Goal: Task Accomplishment & Management: Use online tool/utility

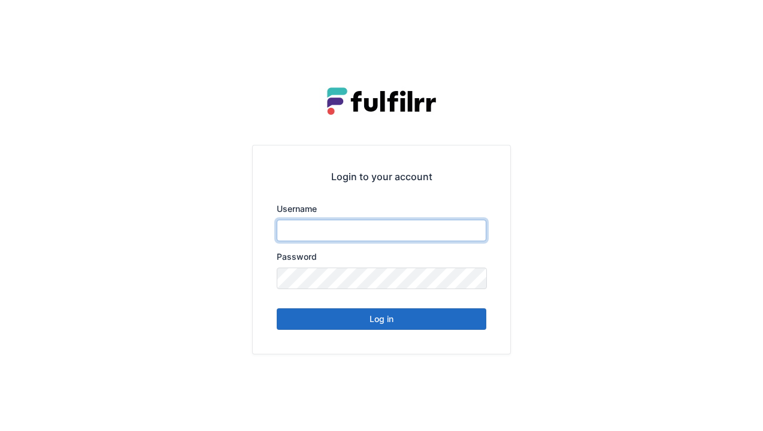
type input "******"
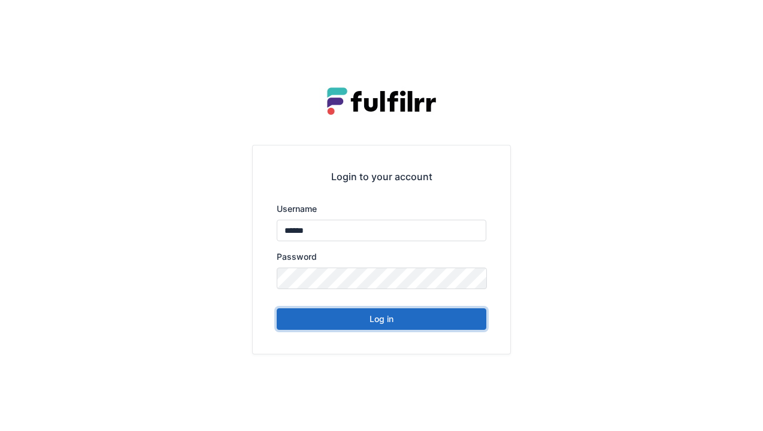
click at [378, 328] on button "Log in" at bounding box center [382, 319] width 210 height 22
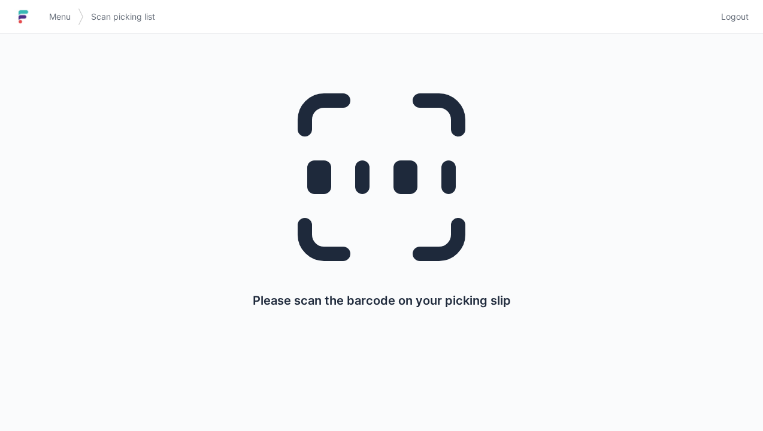
click at [64, 25] on link "Menu" at bounding box center [60, 17] width 36 height 22
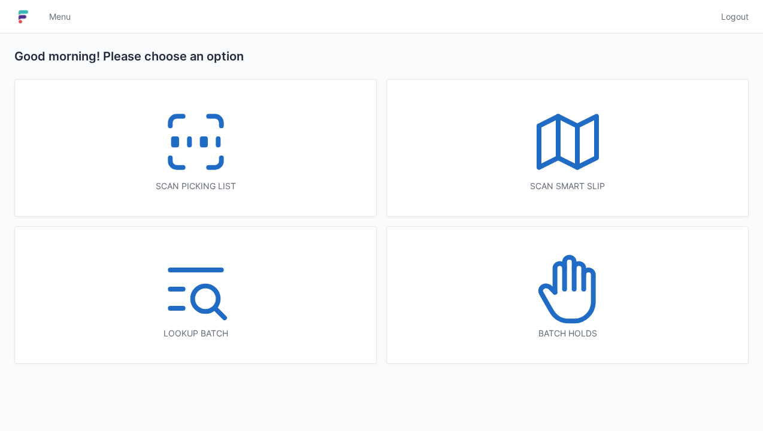
click at [188, 160] on icon at bounding box center [195, 142] width 77 height 77
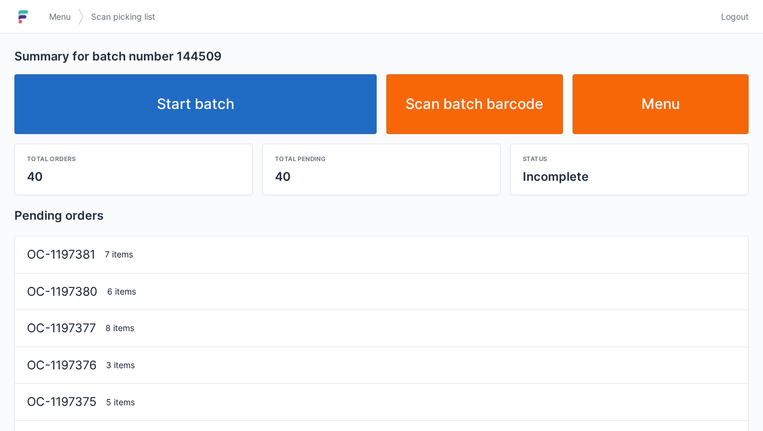
click at [218, 104] on link "Start batch" at bounding box center [195, 104] width 362 height 60
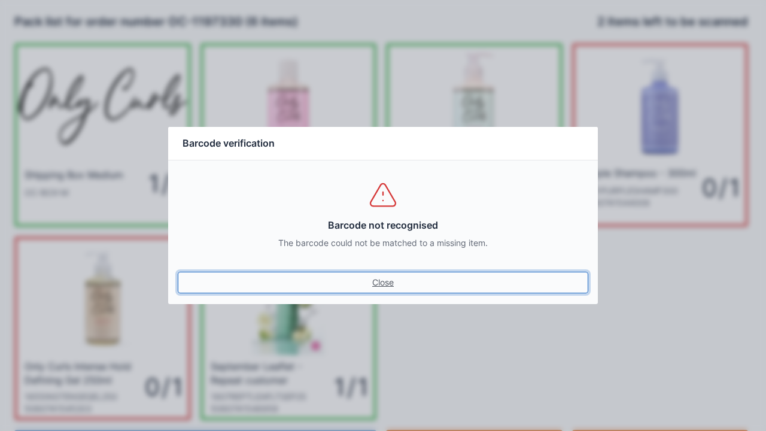
click at [392, 279] on link "Close" at bounding box center [383, 283] width 411 height 22
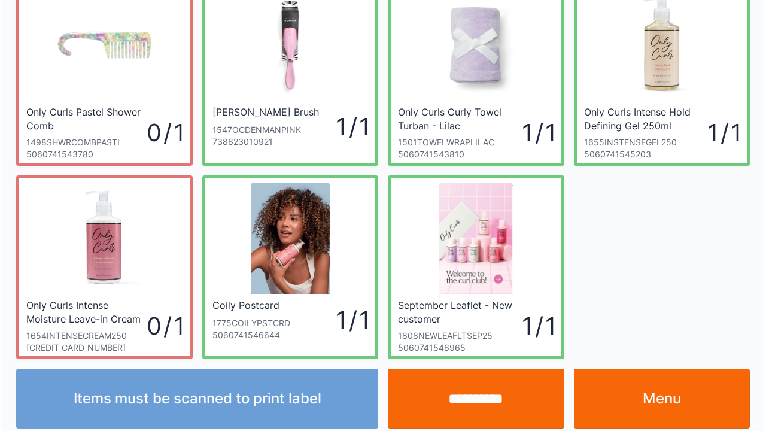
scroll to position [254, 0]
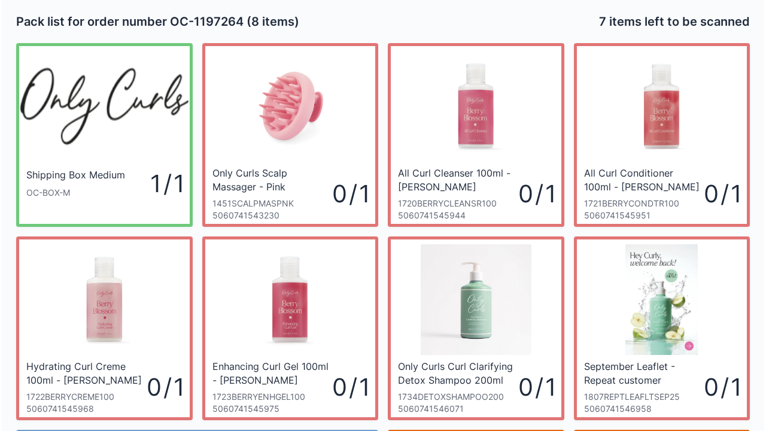
scroll to position [1, 0]
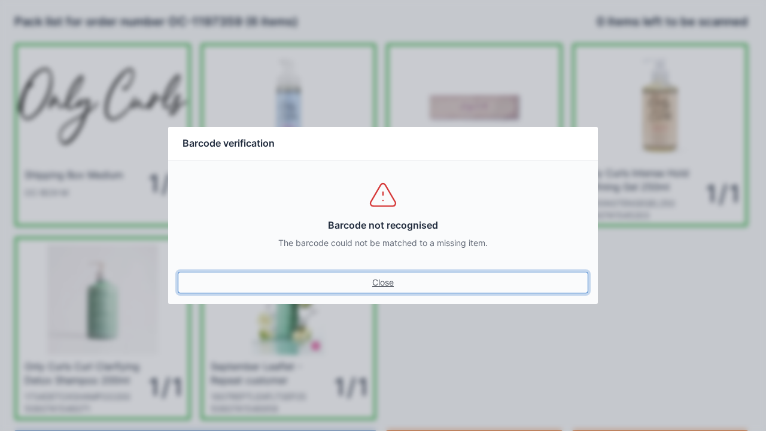
click at [383, 280] on link "Close" at bounding box center [383, 283] width 411 height 22
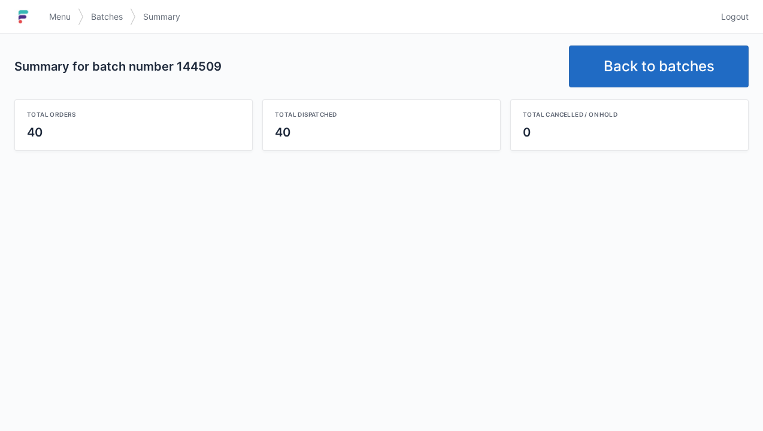
click at [649, 60] on link "Back to batches" at bounding box center [659, 67] width 180 height 42
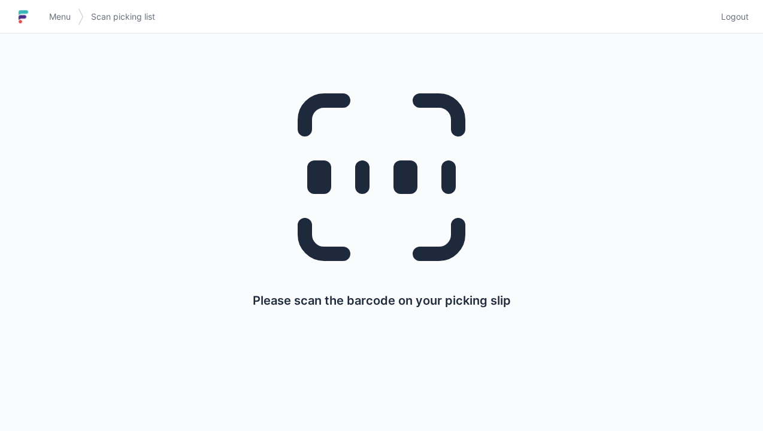
click at [56, 10] on link "Menu" at bounding box center [60, 17] width 36 height 22
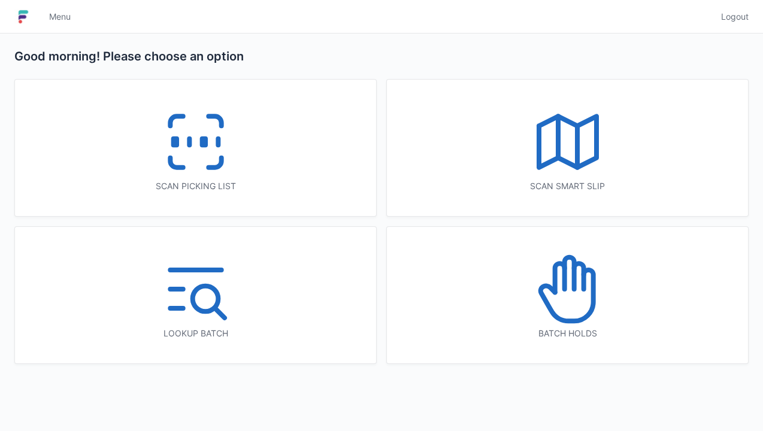
click at [196, 152] on icon at bounding box center [195, 142] width 77 height 77
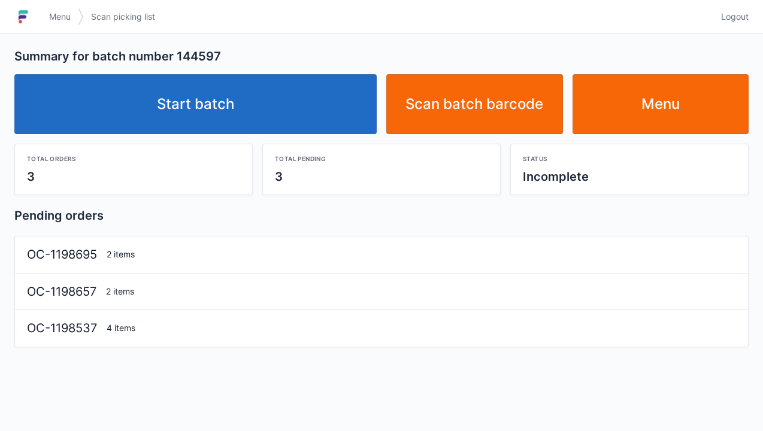
click at [224, 101] on link "Start batch" at bounding box center [195, 104] width 362 height 60
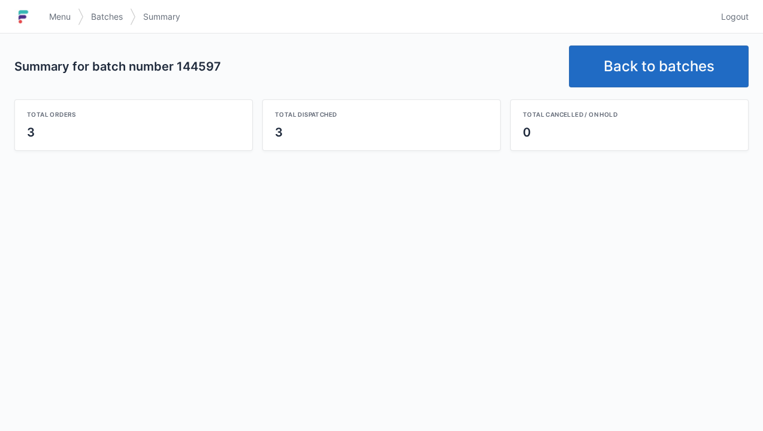
click at [651, 68] on link "Back to batches" at bounding box center [659, 67] width 180 height 42
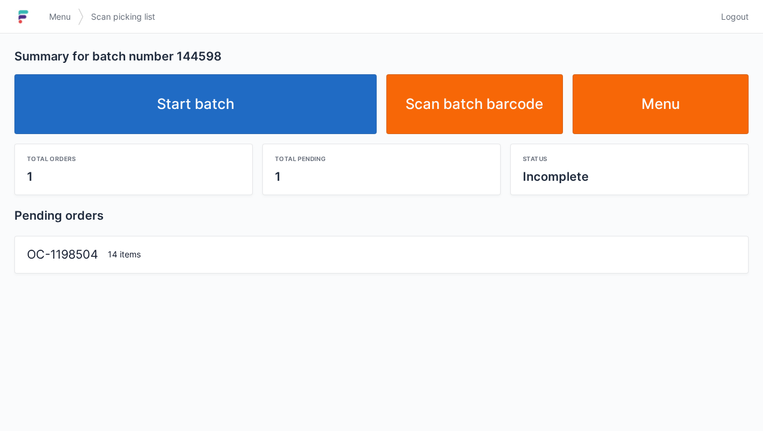
click at [208, 96] on link "Start batch" at bounding box center [195, 104] width 362 height 60
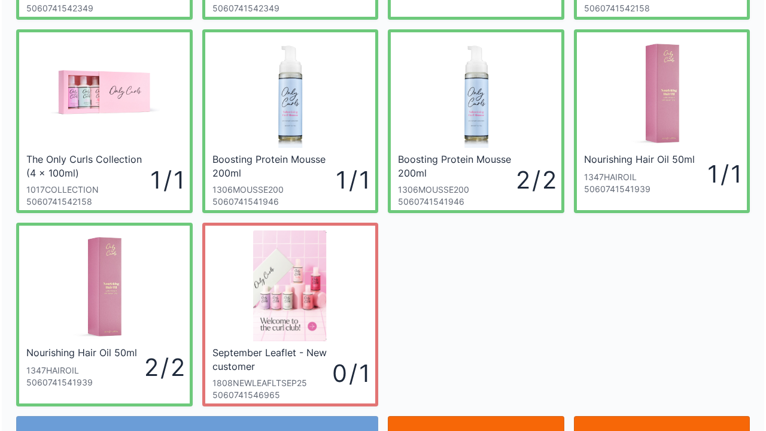
scroll to position [208, 0]
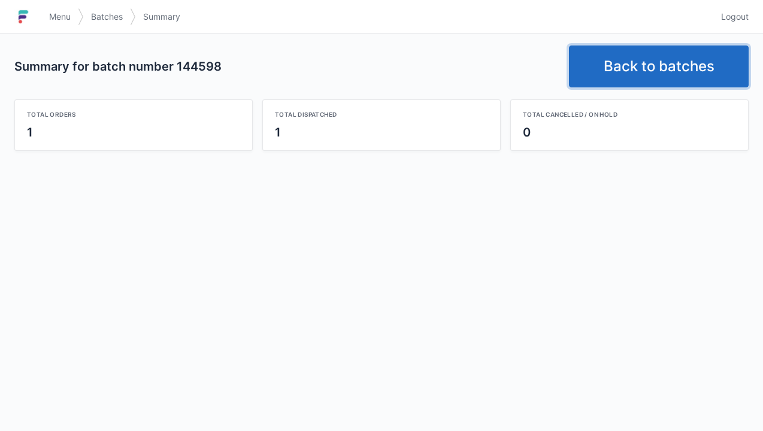
click at [649, 67] on link "Back to batches" at bounding box center [659, 67] width 180 height 42
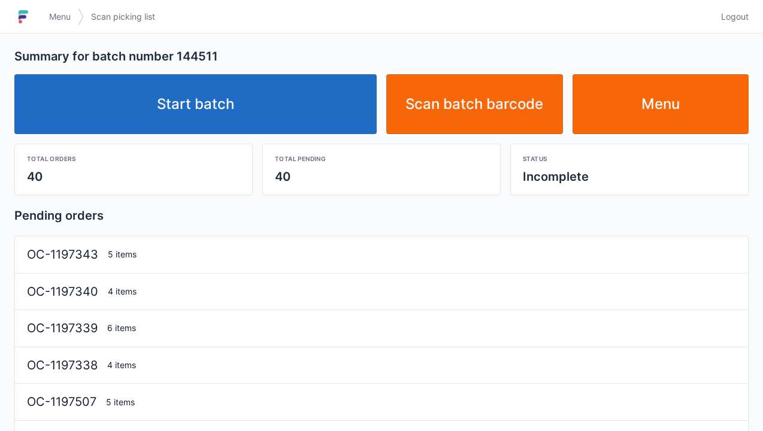
click at [235, 120] on link "Start batch" at bounding box center [195, 104] width 362 height 60
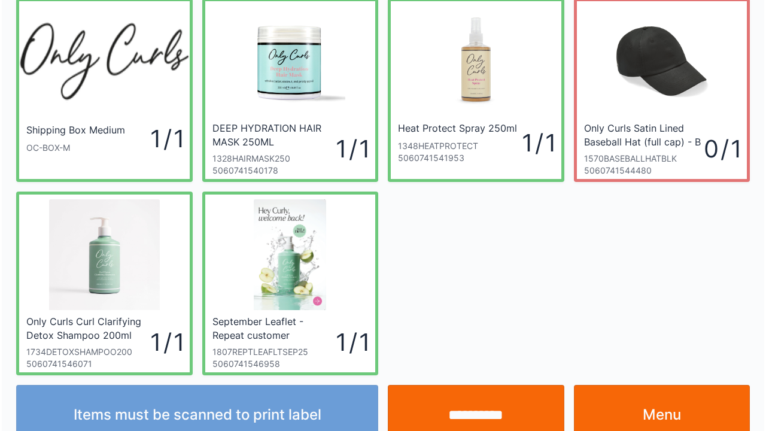
scroll to position [69, 0]
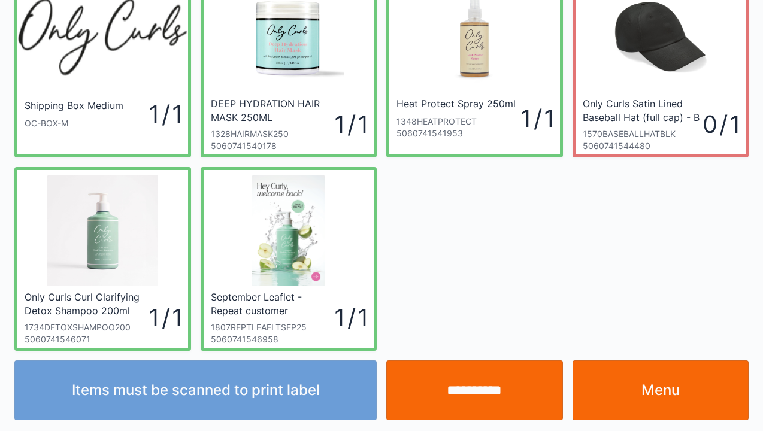
click at [476, 412] on input "**********" at bounding box center [474, 390] width 177 height 60
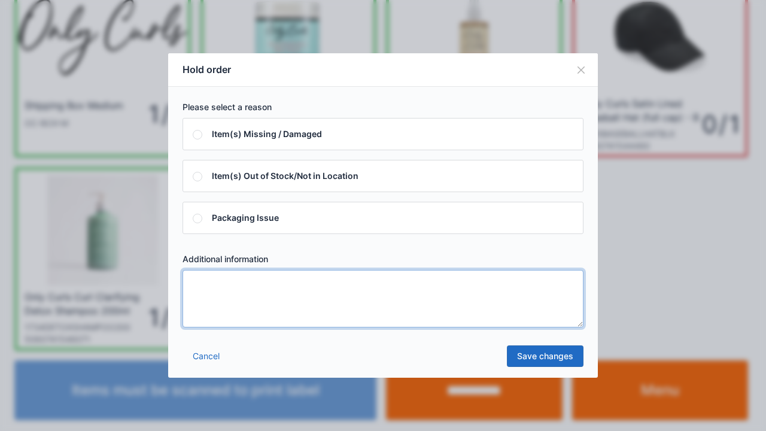
click at [198, 301] on textarea at bounding box center [383, 298] width 401 height 57
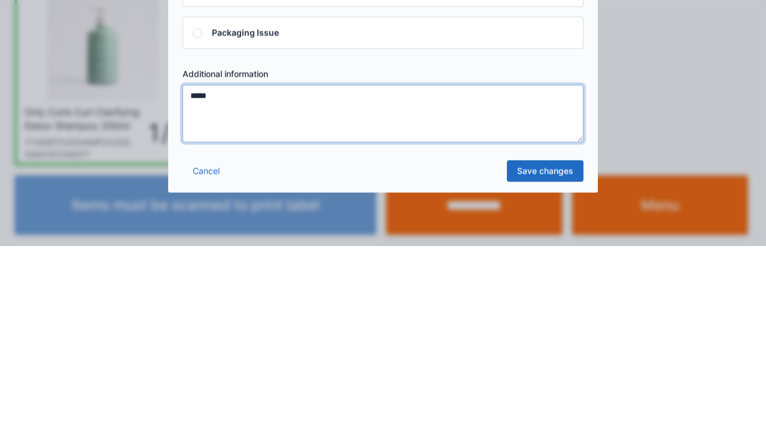
type textarea "*****"
click at [555, 362] on link "Save changes" at bounding box center [545, 357] width 77 height 22
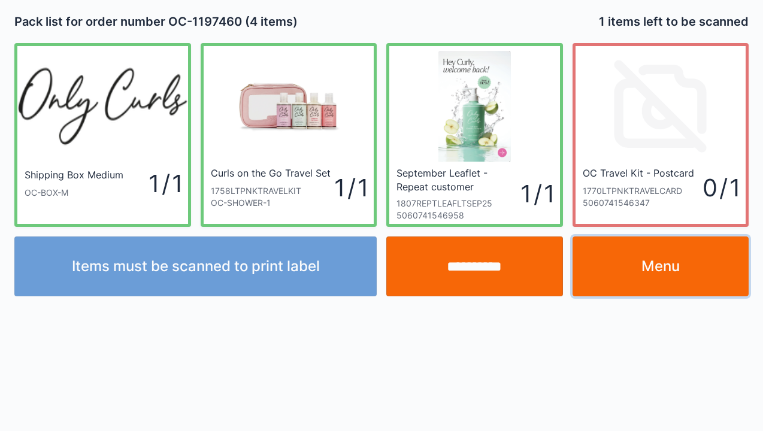
click at [652, 280] on link "Menu" at bounding box center [660, 267] width 177 height 60
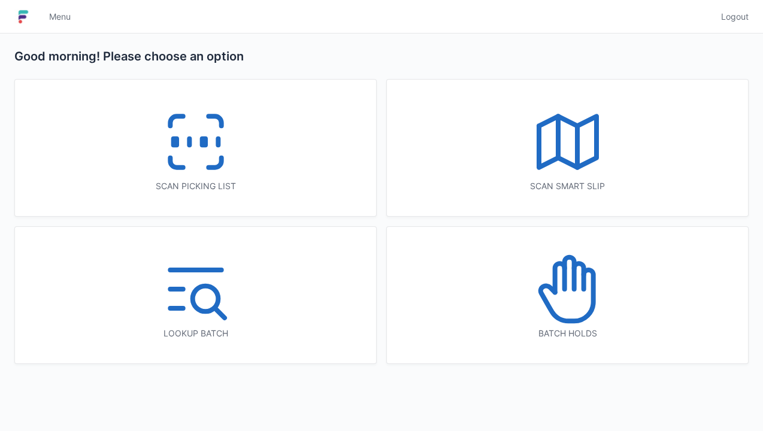
click at [574, 301] on icon at bounding box center [567, 289] width 77 height 77
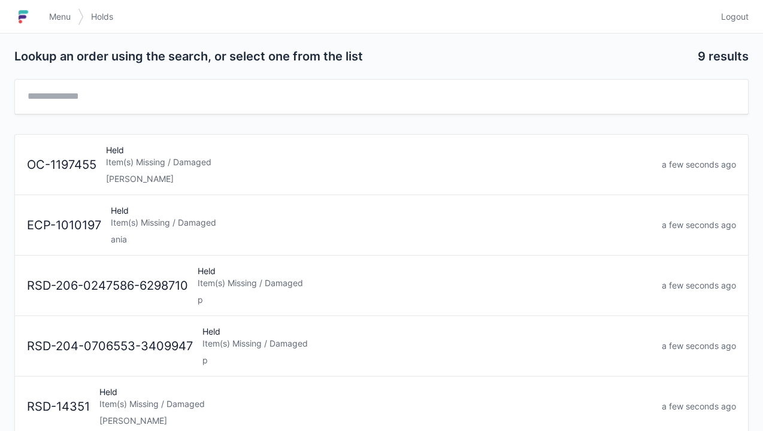
click at [152, 166] on div "Item(s) Missing / Damaged" at bounding box center [379, 162] width 546 height 12
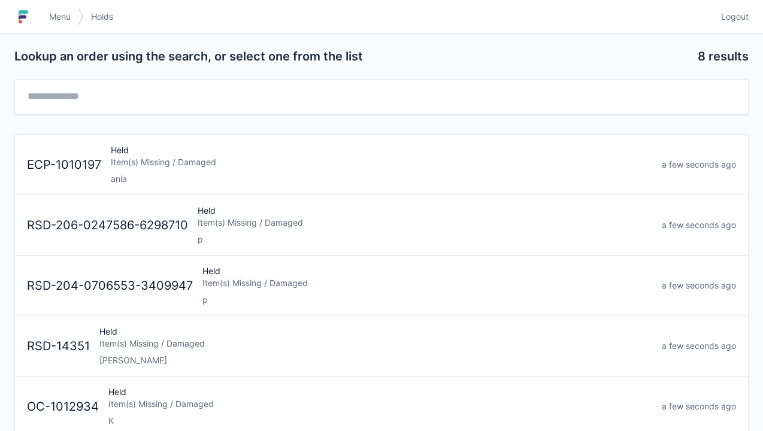
click at [67, 20] on span "Menu" at bounding box center [60, 17] width 22 height 12
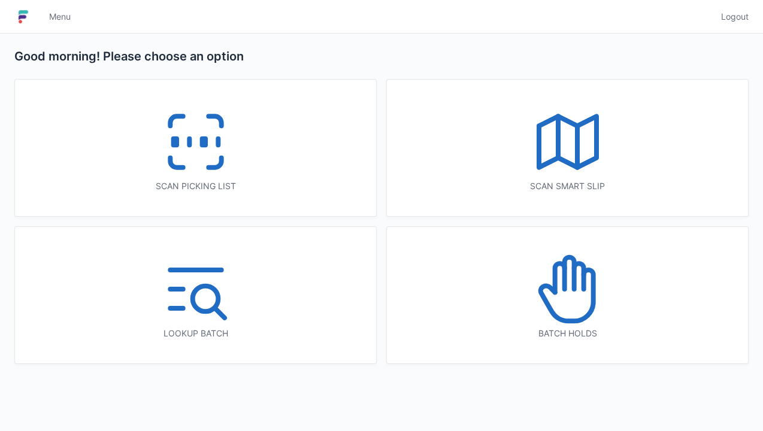
click at [202, 146] on rect at bounding box center [203, 142] width 3 height 7
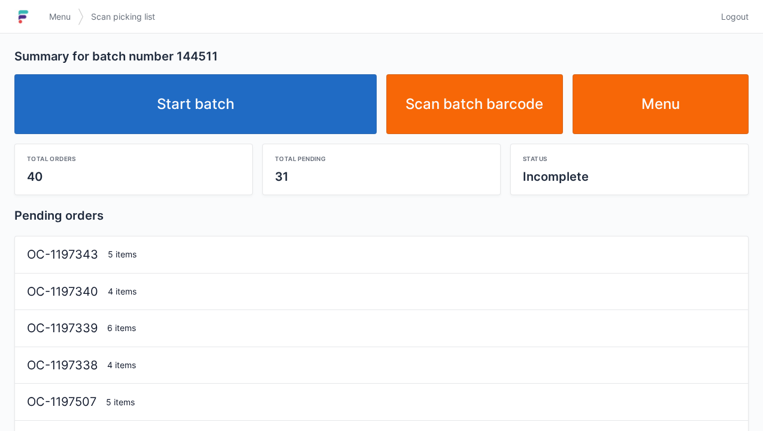
click at [210, 102] on link "Start batch" at bounding box center [195, 104] width 362 height 60
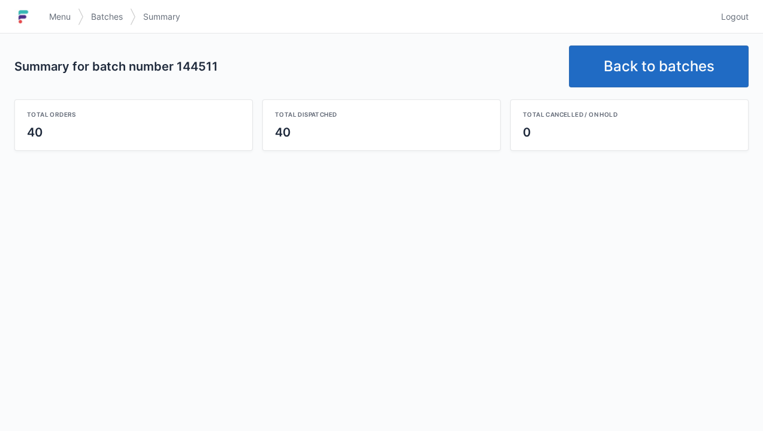
click at [659, 73] on link "Back to batches" at bounding box center [659, 67] width 180 height 42
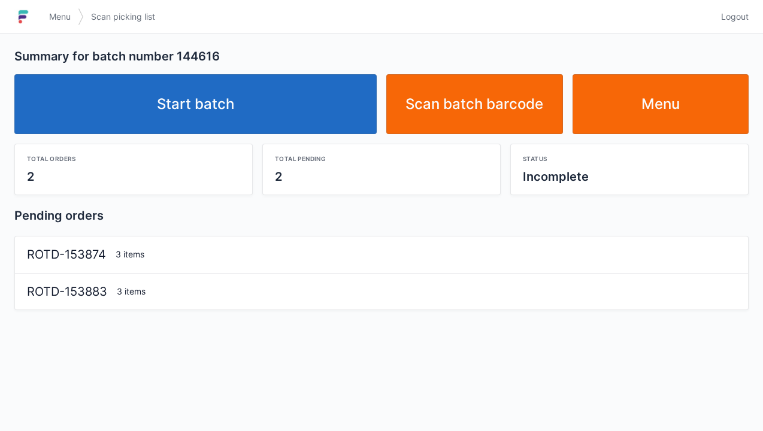
click at [228, 108] on link "Start batch" at bounding box center [195, 104] width 362 height 60
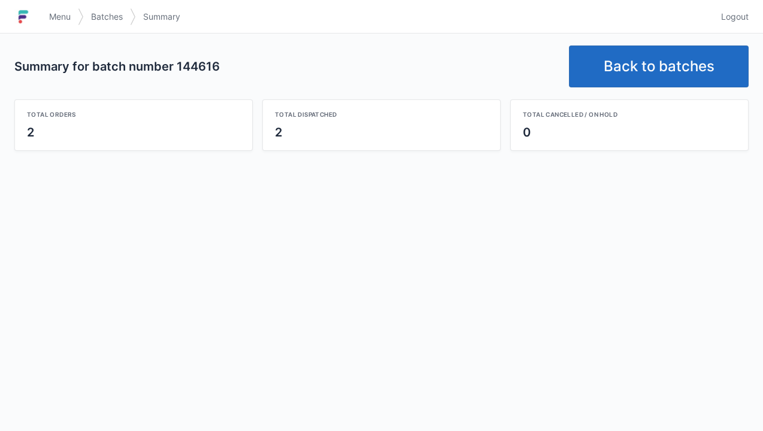
click at [655, 60] on link "Back to batches" at bounding box center [659, 67] width 180 height 42
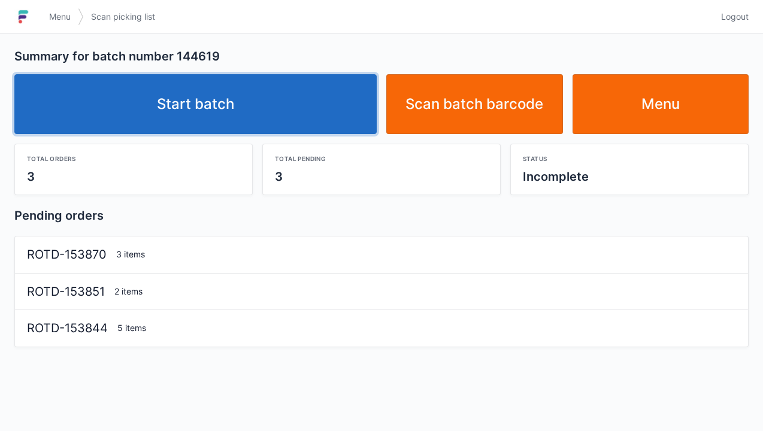
click at [220, 102] on link "Start batch" at bounding box center [195, 104] width 362 height 60
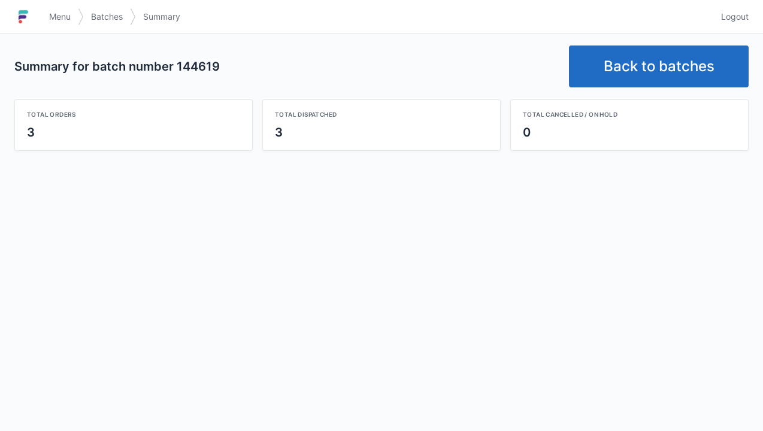
click at [652, 62] on link "Back to batches" at bounding box center [659, 67] width 180 height 42
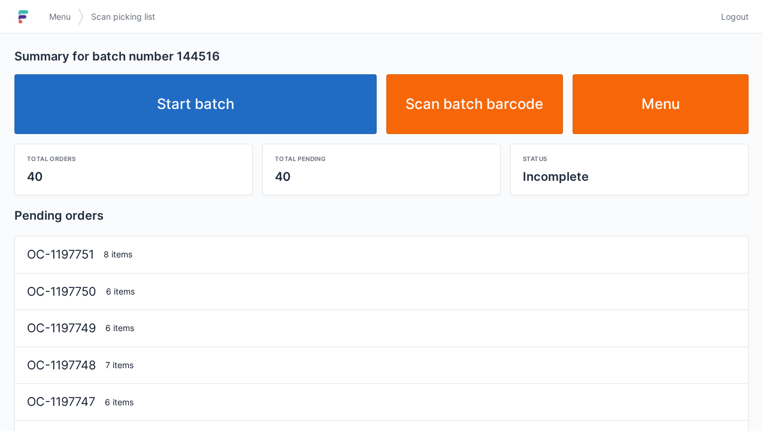
click at [226, 108] on link "Start batch" at bounding box center [195, 104] width 362 height 60
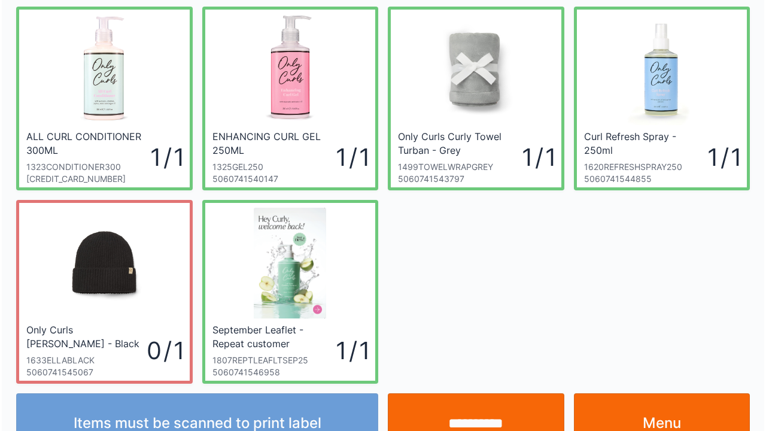
scroll to position [231, 0]
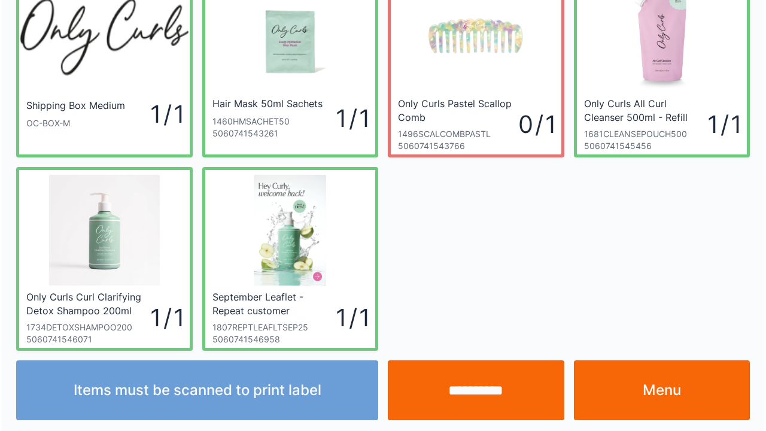
scroll to position [68, 0]
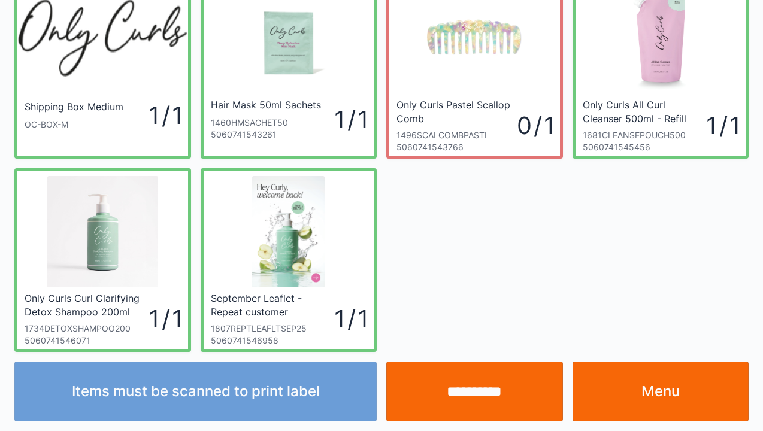
click at [477, 395] on input "**********" at bounding box center [474, 392] width 177 height 60
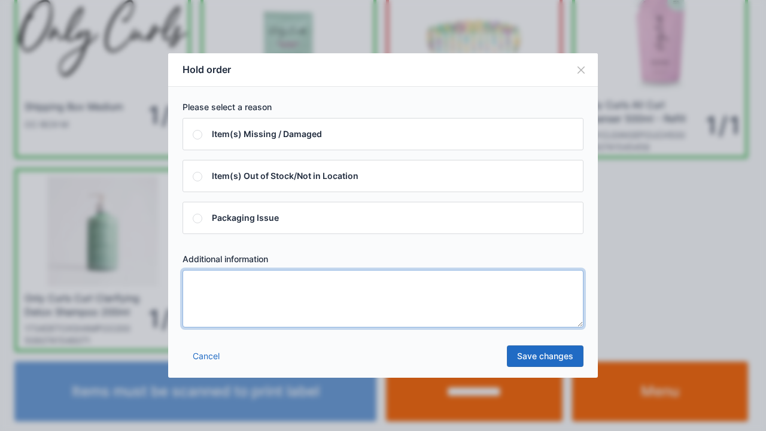
click at [207, 298] on textarea at bounding box center [383, 298] width 401 height 57
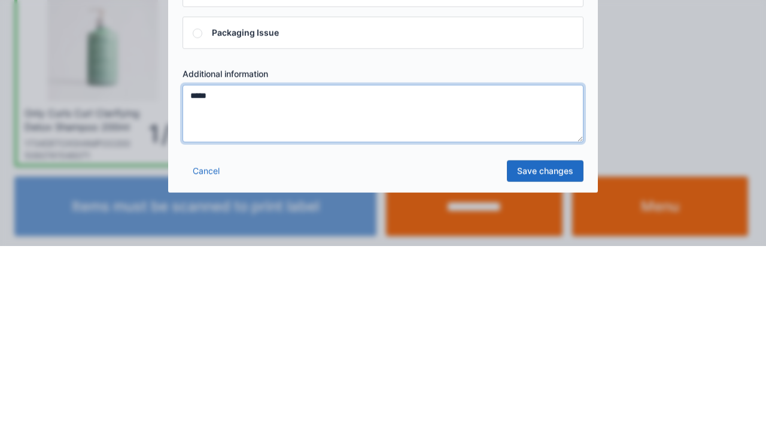
type textarea "*****"
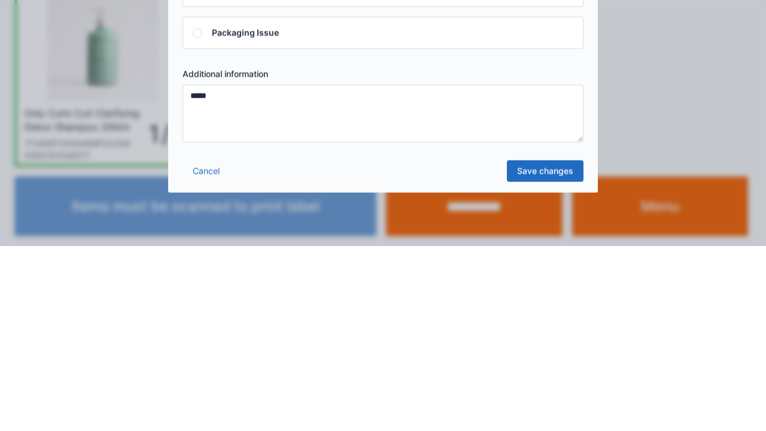
click at [547, 359] on link "Save changes" at bounding box center [545, 357] width 77 height 22
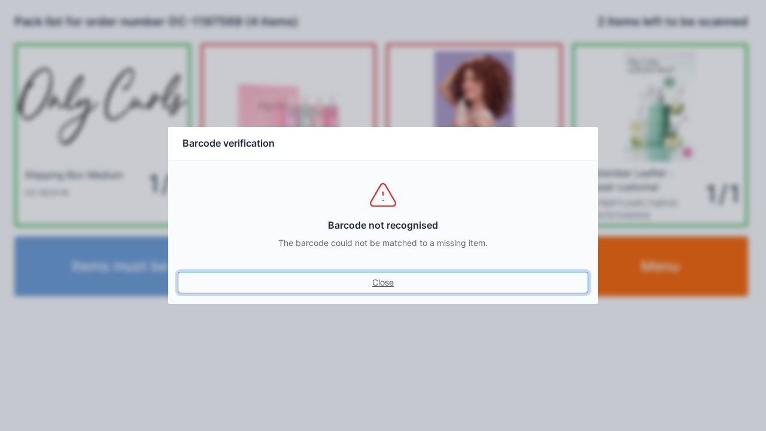
click at [383, 289] on link "Close" at bounding box center [383, 283] width 411 height 22
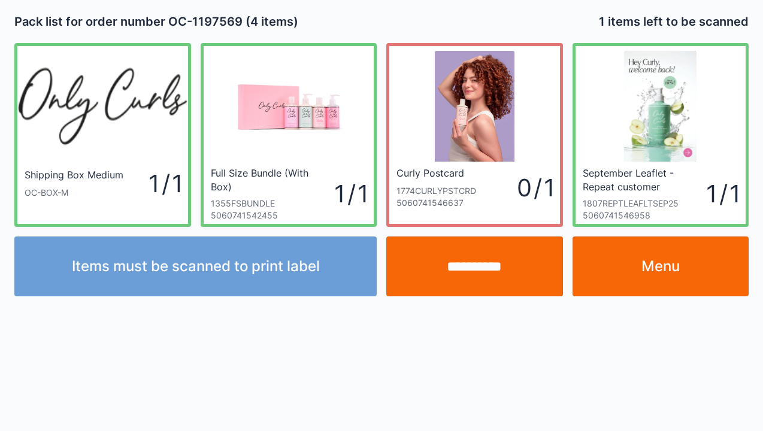
click at [492, 265] on input "**********" at bounding box center [474, 267] width 177 height 60
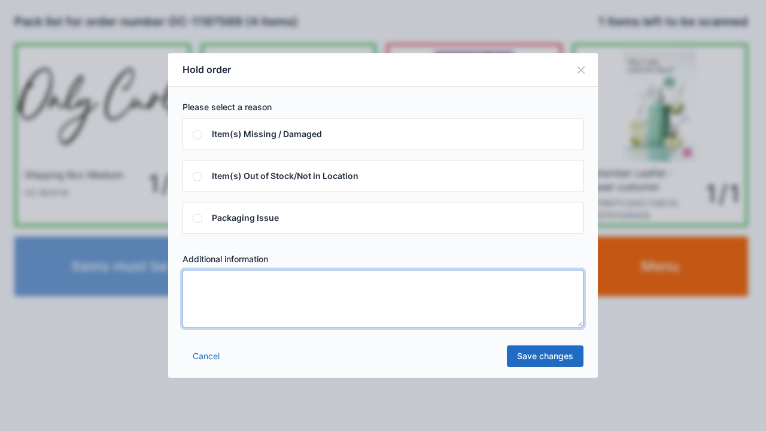
click at [207, 286] on textarea at bounding box center [383, 298] width 401 height 57
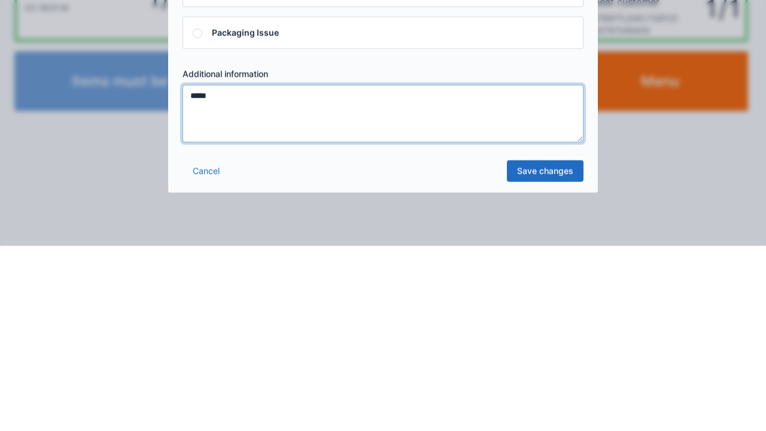
type textarea "*****"
click at [549, 359] on link "Save changes" at bounding box center [545, 357] width 77 height 22
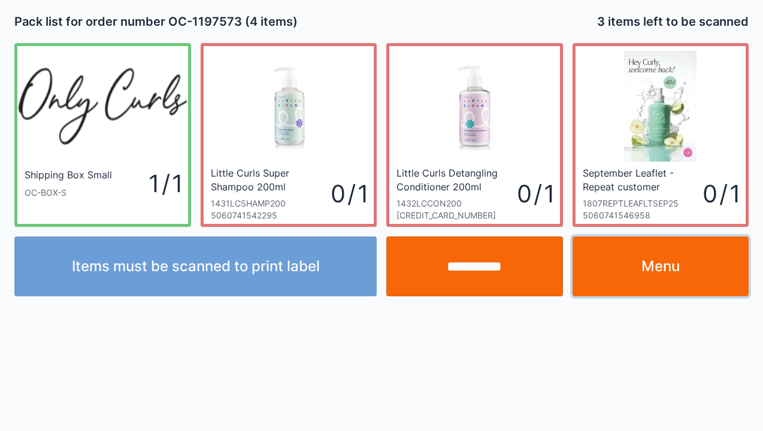
click at [666, 271] on link "Menu" at bounding box center [660, 267] width 177 height 60
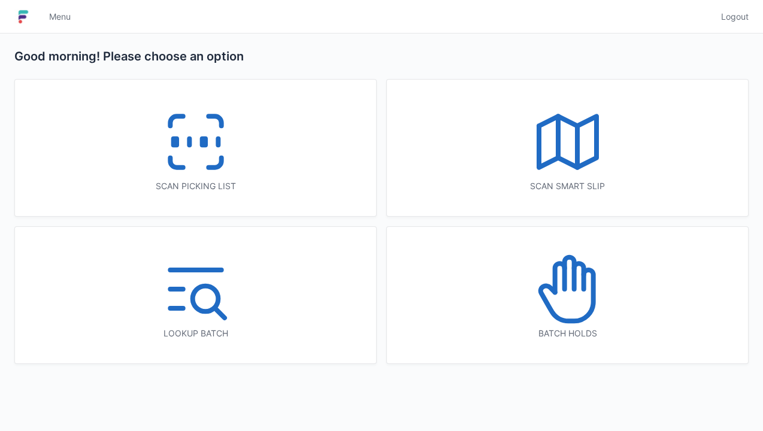
click at [575, 307] on icon at bounding box center [567, 289] width 77 height 77
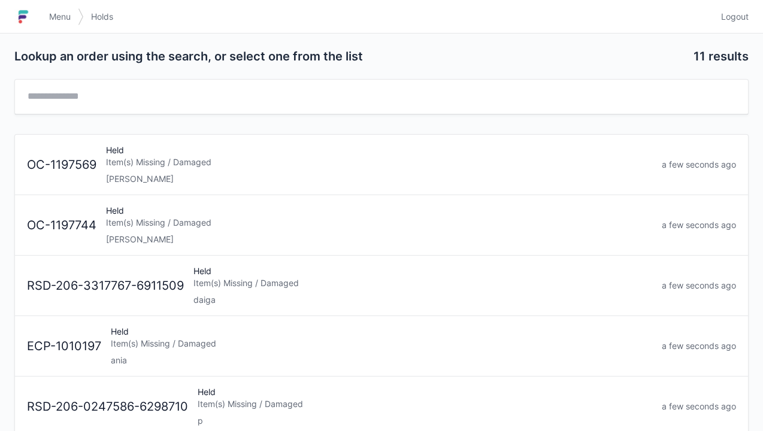
click at [147, 236] on div "[PERSON_NAME]" at bounding box center [379, 240] width 546 height 12
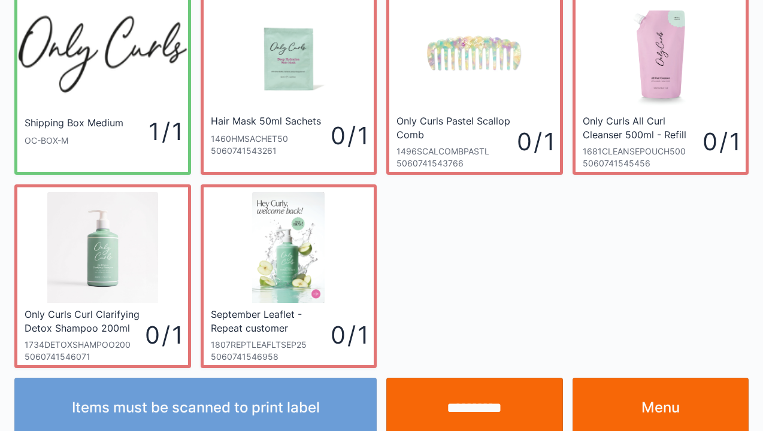
scroll to position [69, 0]
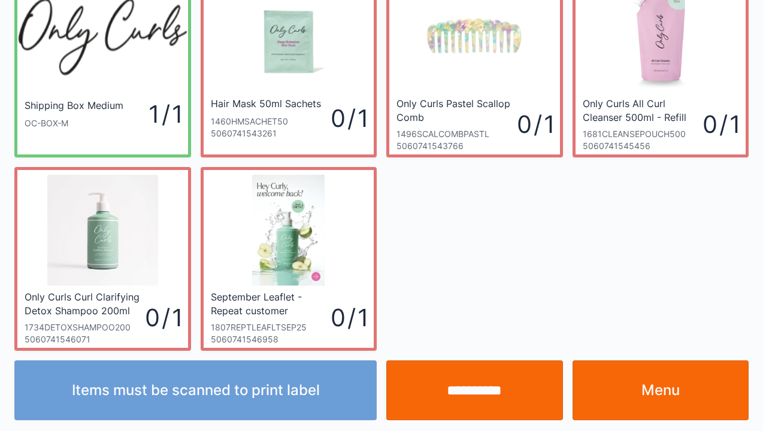
click at [643, 398] on link "Menu" at bounding box center [660, 390] width 177 height 60
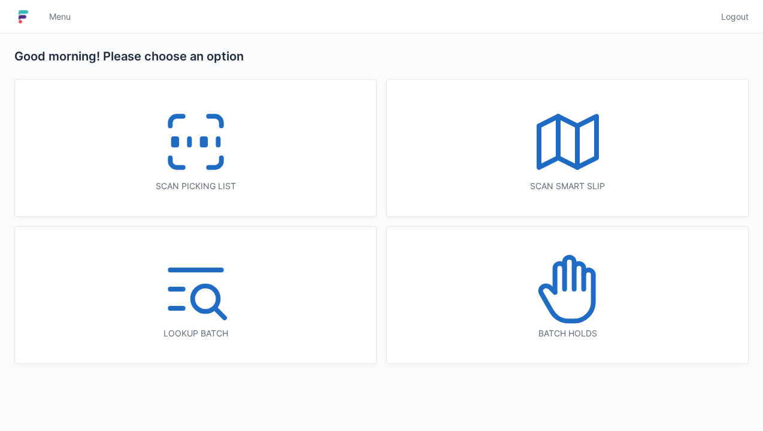
click at [211, 177] on icon at bounding box center [195, 142] width 77 height 77
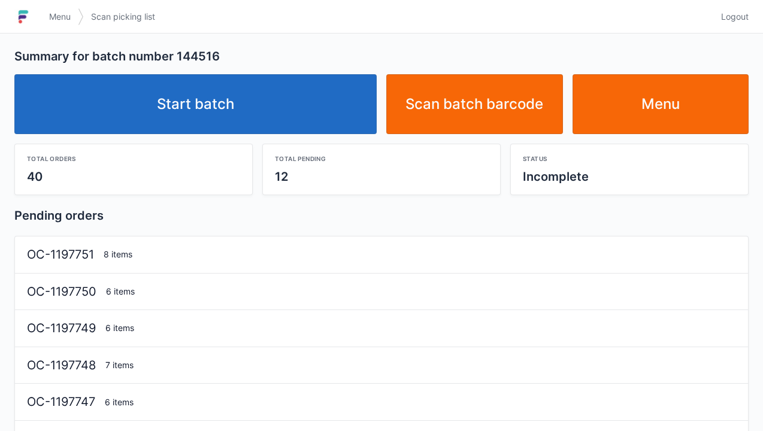
click at [244, 106] on link "Start batch" at bounding box center [195, 104] width 362 height 60
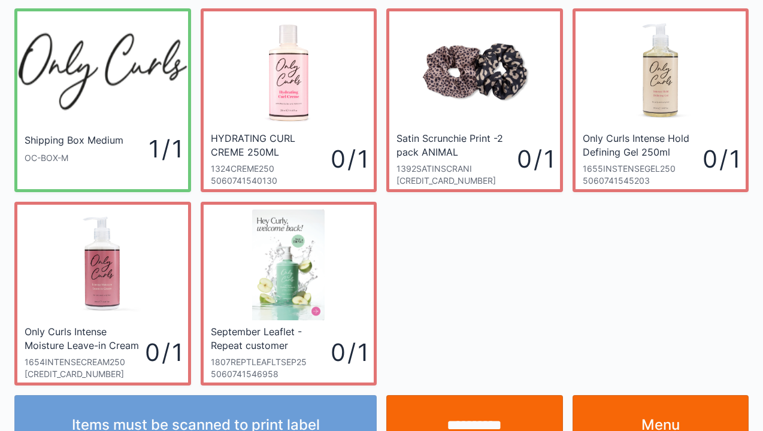
scroll to position [69, 0]
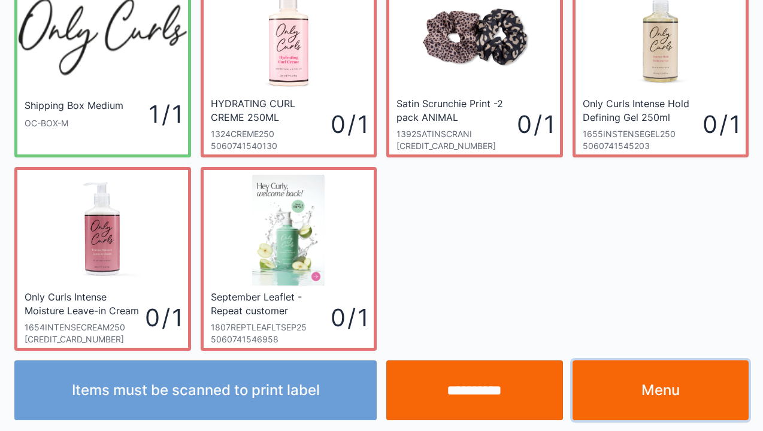
click at [659, 386] on link "Menu" at bounding box center [660, 390] width 177 height 60
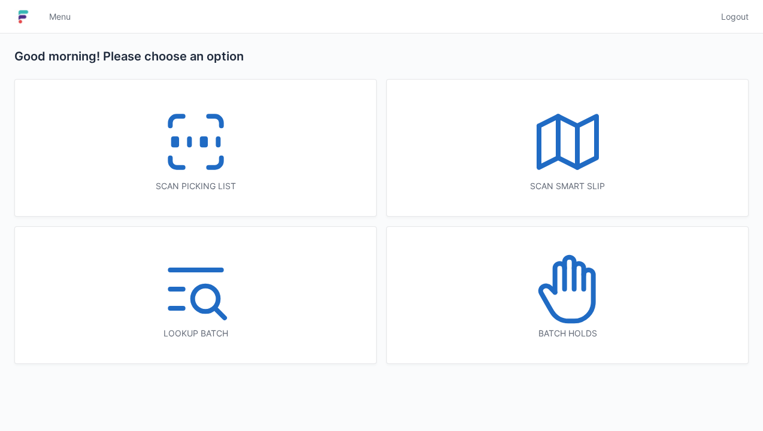
click at [565, 323] on icon at bounding box center [567, 289] width 77 height 77
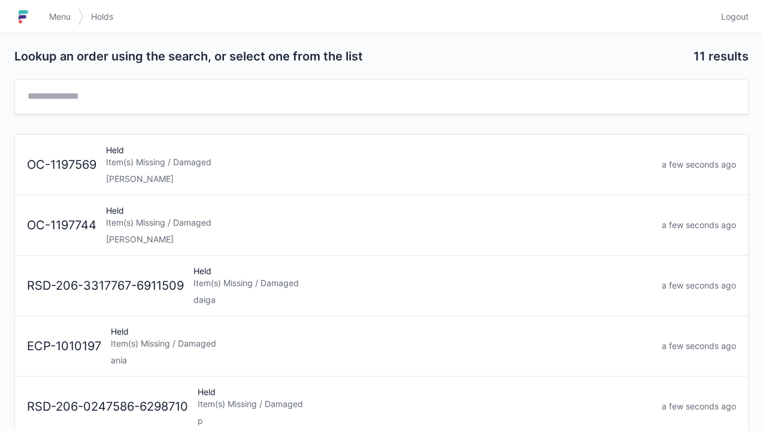
click at [138, 173] on div "Elena" at bounding box center [379, 179] width 546 height 12
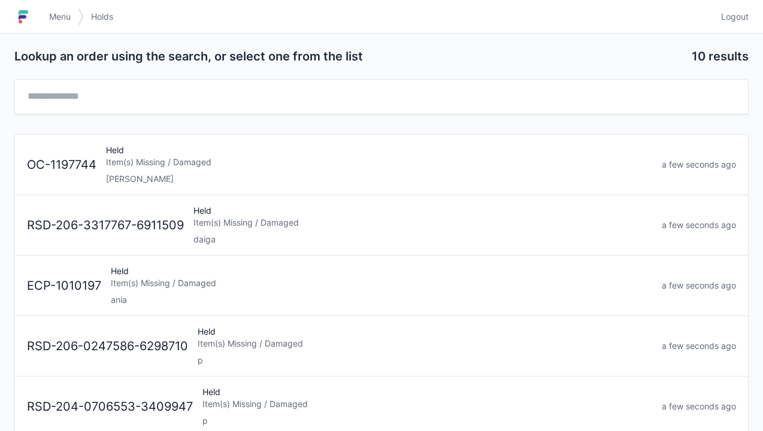
click at [152, 170] on div "Held Item(s) Missing / Damaged Elena" at bounding box center [379, 164] width 556 height 41
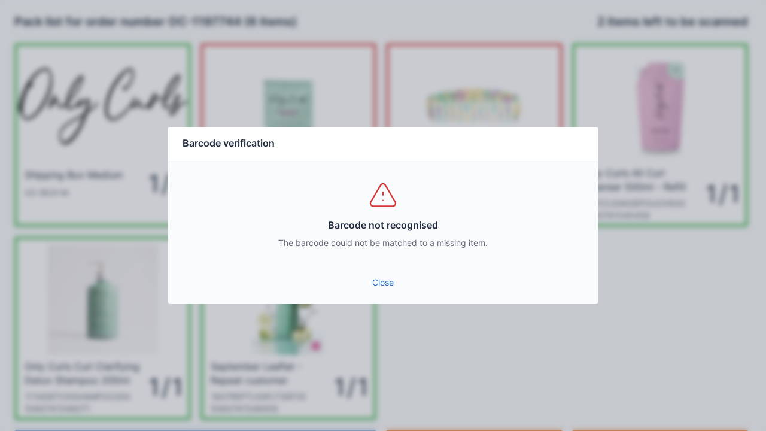
click at [401, 283] on link "Close" at bounding box center [383, 283] width 411 height 22
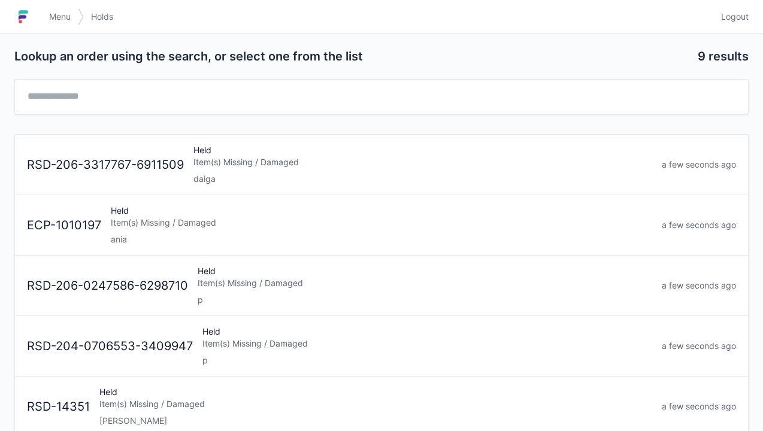
click at [66, 17] on span "Menu" at bounding box center [60, 17] width 22 height 12
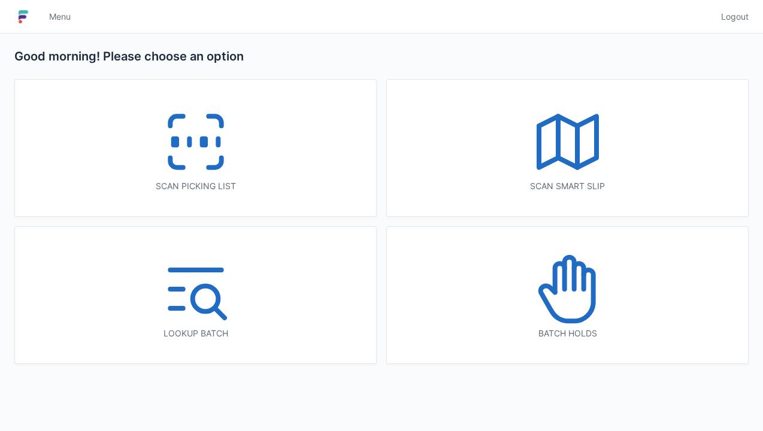
click at [189, 139] on line at bounding box center [189, 142] width 0 height 7
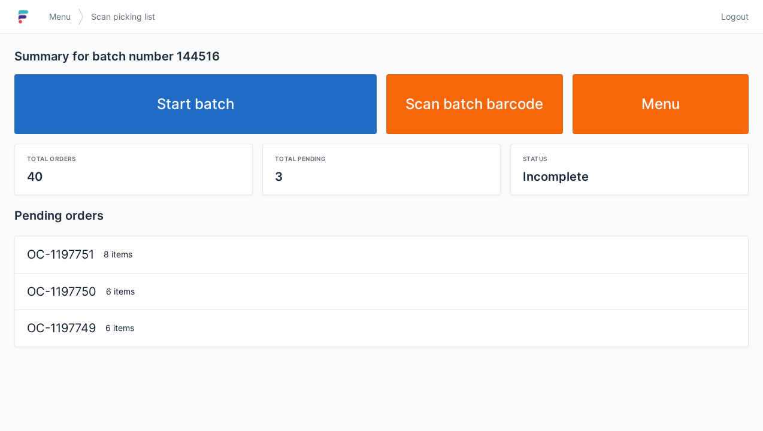
click at [213, 99] on link "Start batch" at bounding box center [195, 104] width 362 height 60
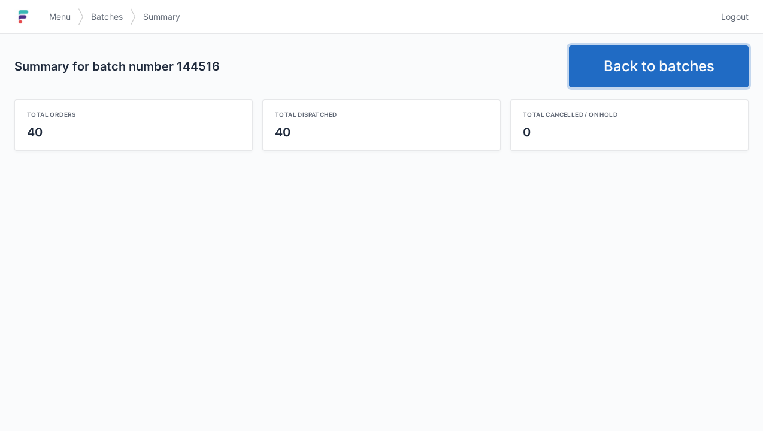
click at [655, 68] on link "Back to batches" at bounding box center [659, 67] width 180 height 42
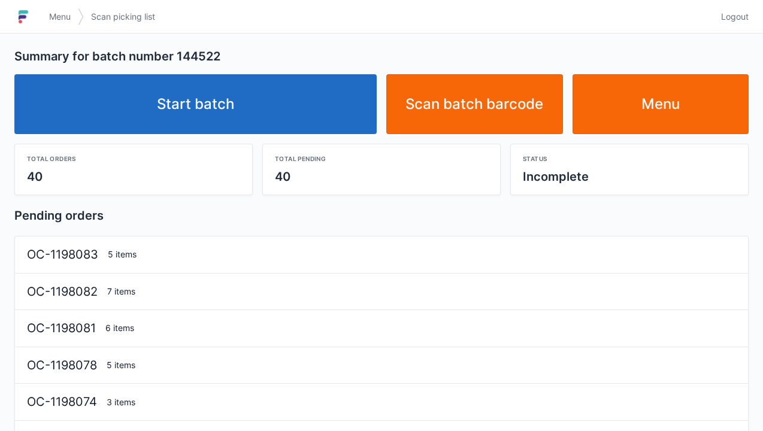
click at [207, 113] on link "Start batch" at bounding box center [195, 104] width 362 height 60
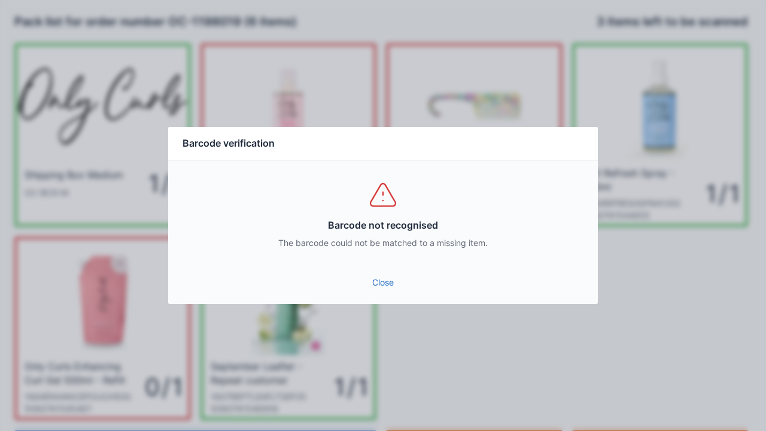
click at [382, 282] on link "Close" at bounding box center [383, 283] width 411 height 22
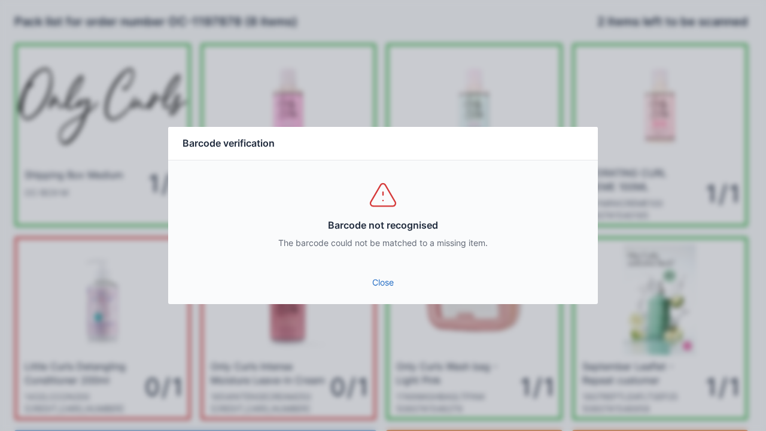
click at [381, 287] on link "Close" at bounding box center [383, 283] width 411 height 22
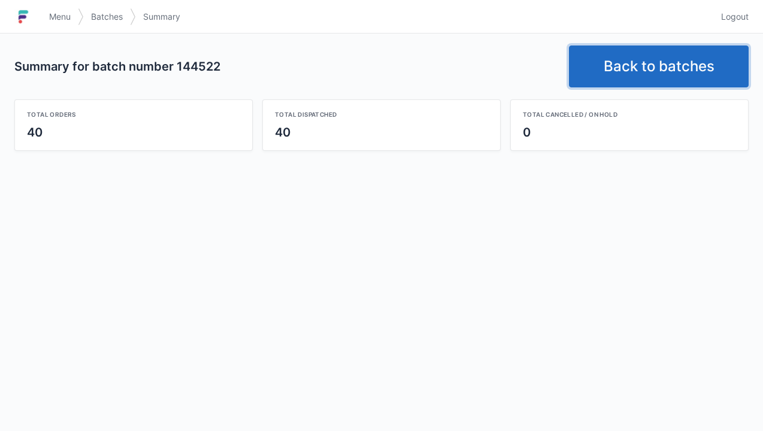
click at [645, 56] on link "Back to batches" at bounding box center [659, 67] width 180 height 42
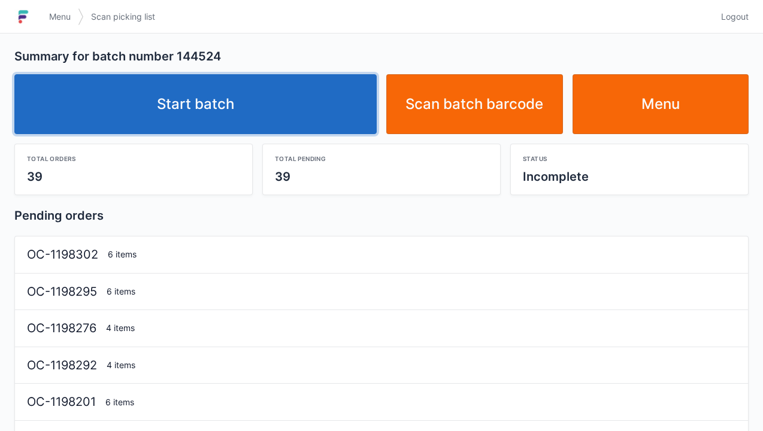
click at [238, 117] on link "Start batch" at bounding box center [195, 104] width 362 height 60
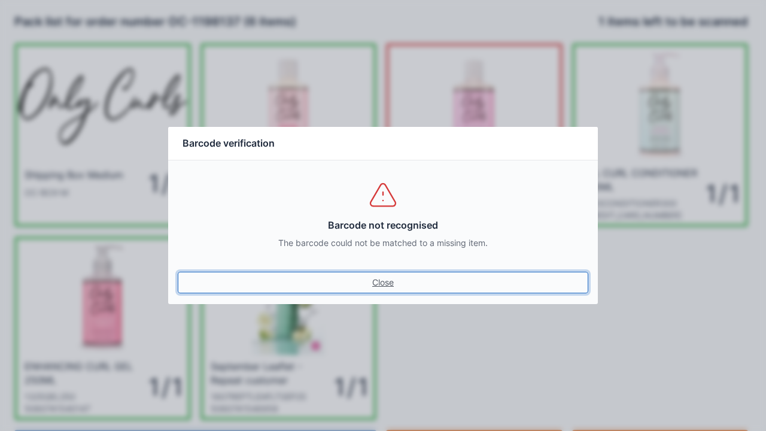
click at [396, 274] on link "Close" at bounding box center [383, 283] width 411 height 22
